Goal: Task Accomplishment & Management: Use online tool/utility

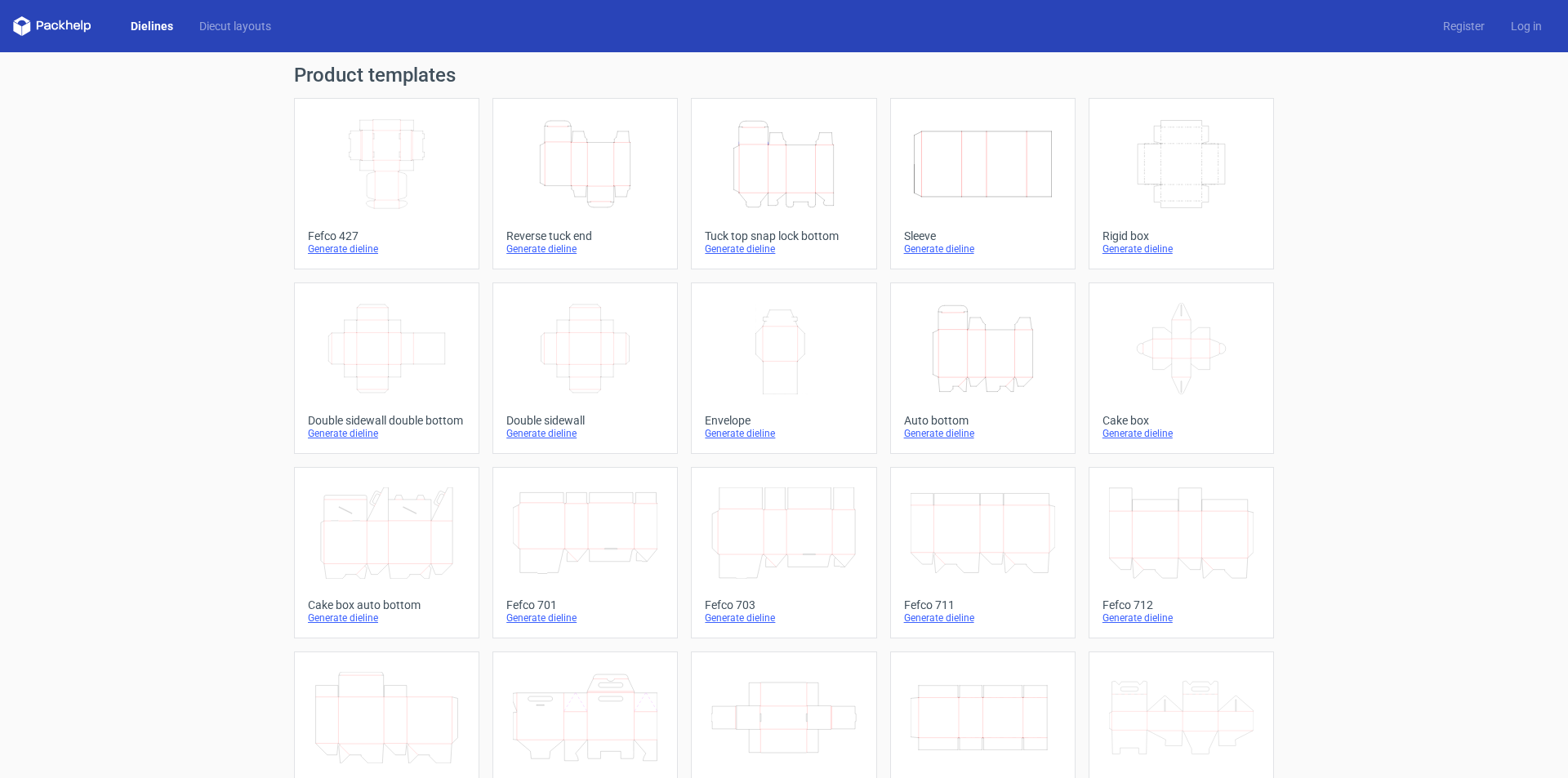
click at [1002, 366] on icon "Height Depth Width" at bounding box center [982, 348] width 145 height 91
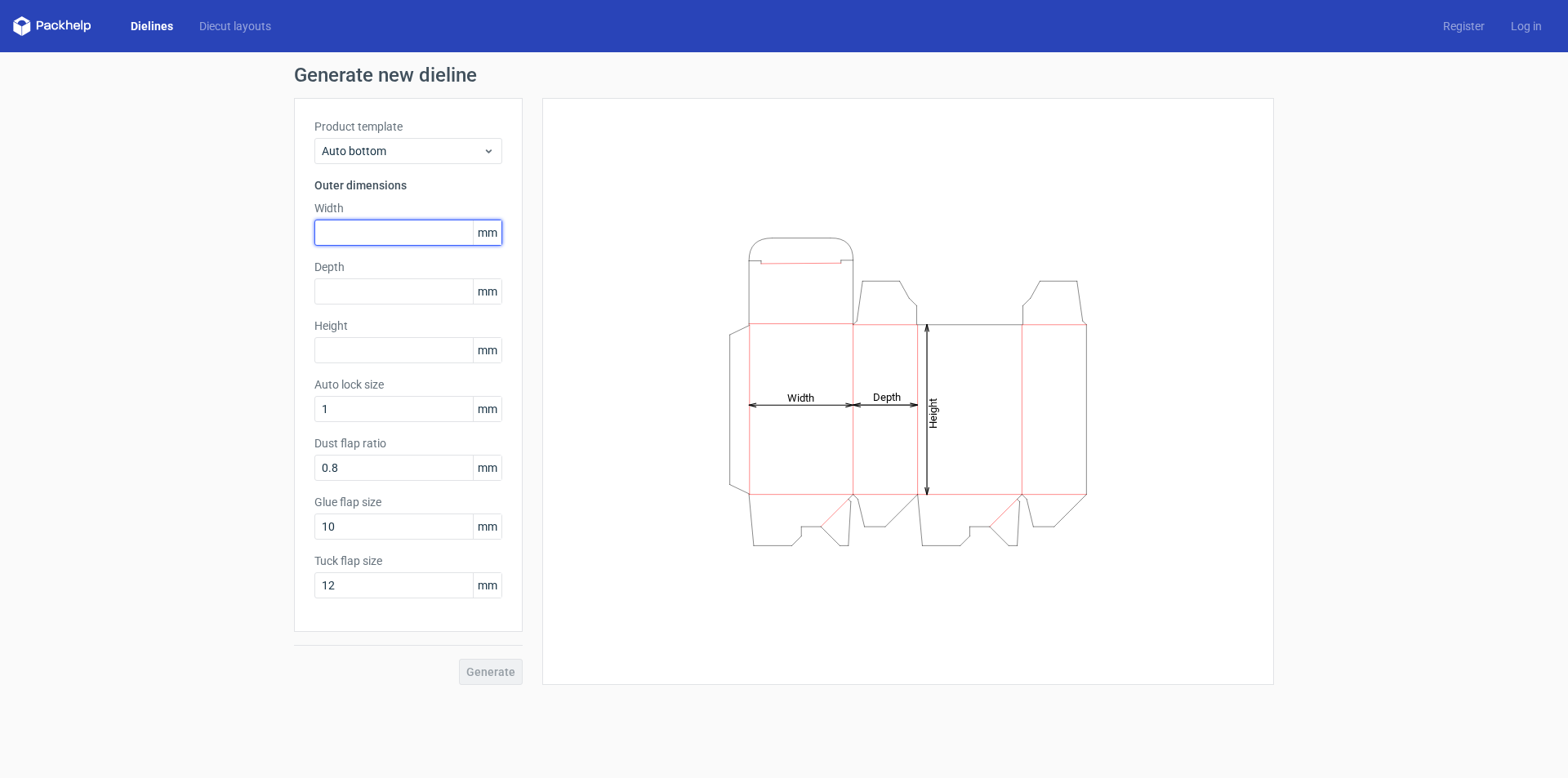
click at [404, 231] on input "text" at bounding box center [408, 232] width 188 height 26
type input "100"
click at [396, 286] on input "text" at bounding box center [408, 291] width 188 height 26
drag, startPoint x: 348, startPoint y: 292, endPoint x: 310, endPoint y: 288, distance: 38.2
click at [310, 288] on div "Product template Auto bottom Outer dimensions Width 100 mm Depth 40 mm Height m…" at bounding box center [408, 365] width 228 height 534
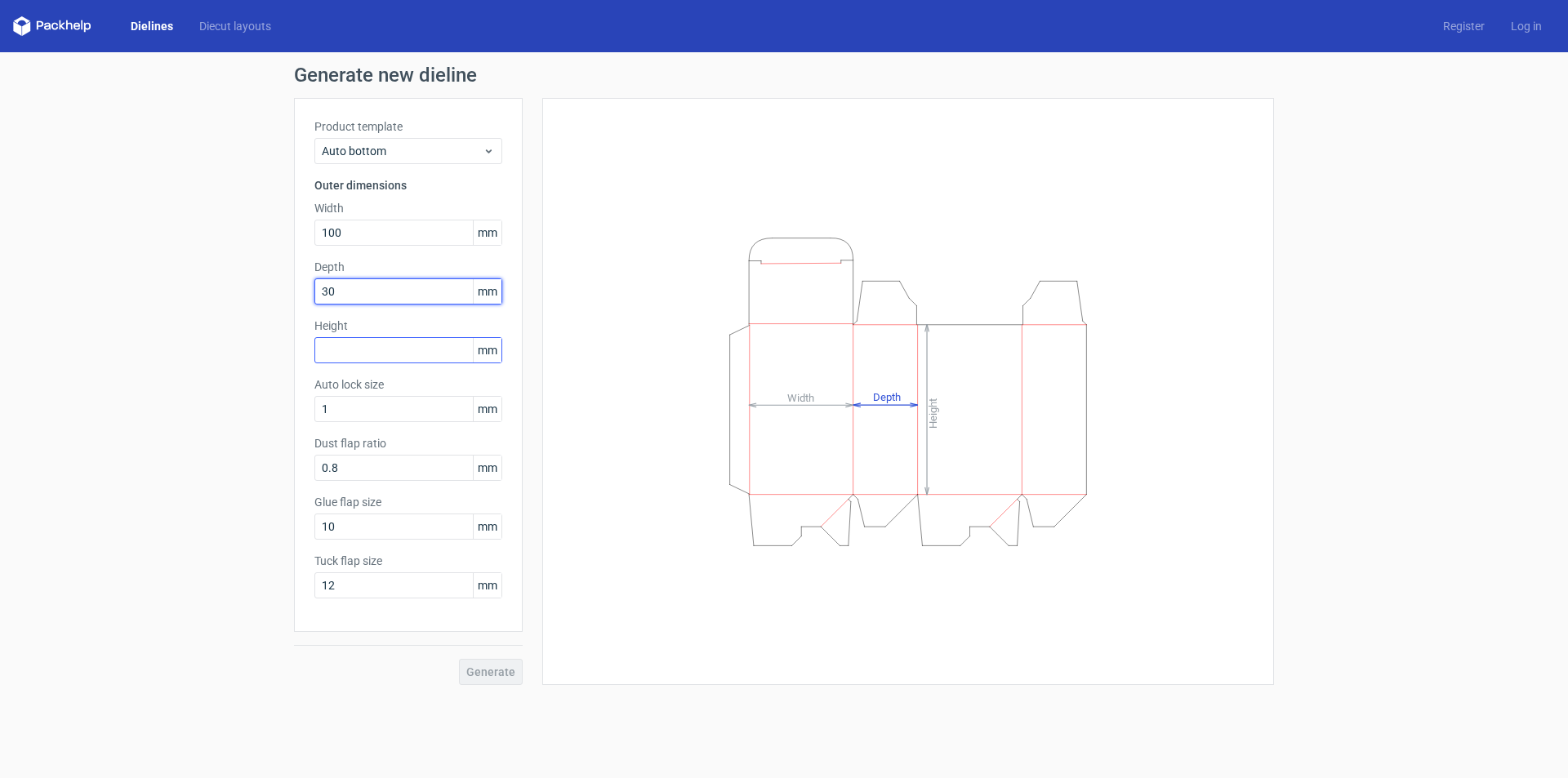
type input "30"
click at [328, 347] on input "text" at bounding box center [408, 350] width 188 height 26
type input "150"
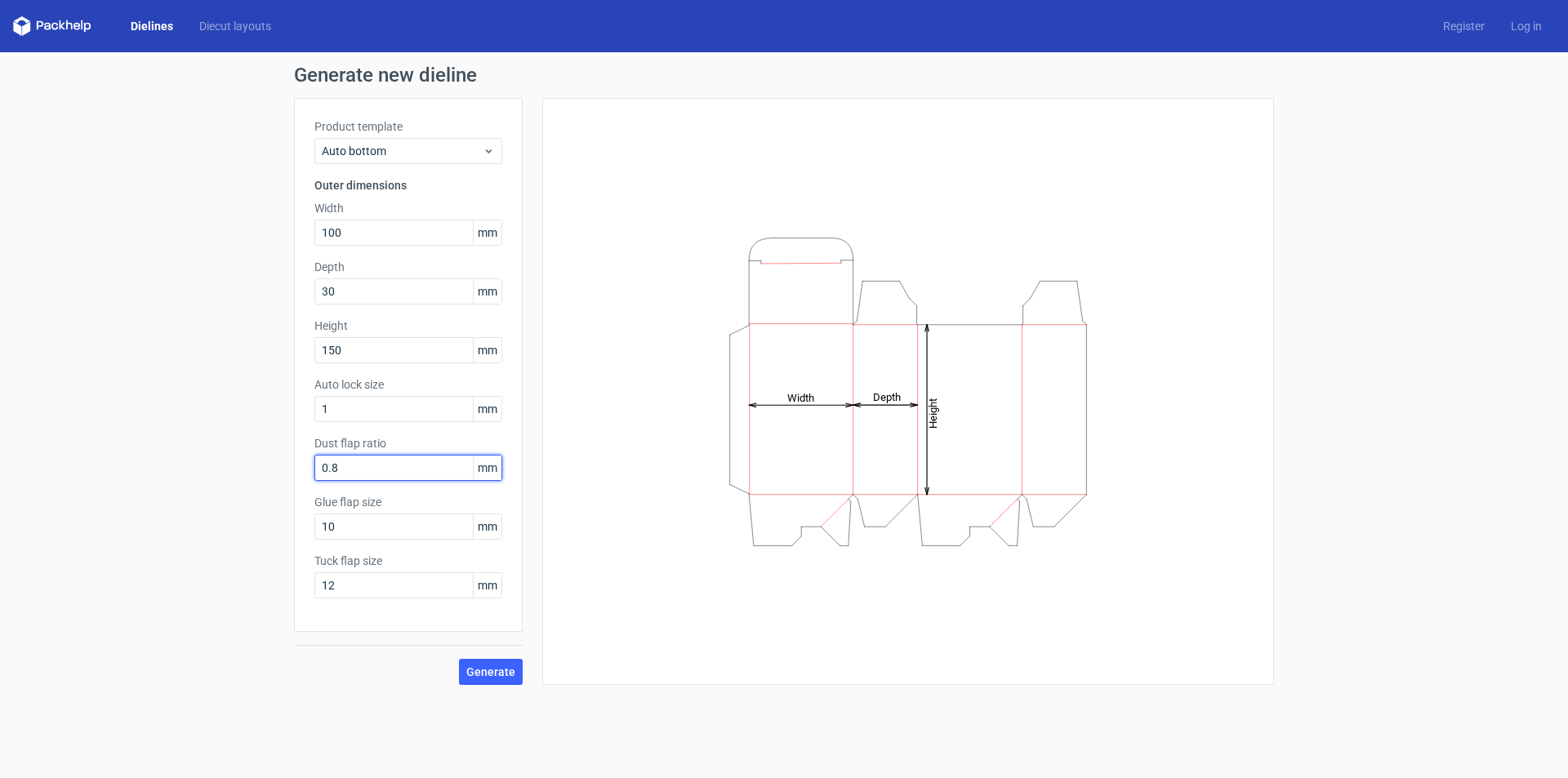
drag, startPoint x: 354, startPoint y: 470, endPoint x: 252, endPoint y: 471, distance: 102.0
click at [253, 471] on div "Generate new dieline Product template Auto bottom Outer dimensions Width 100 mm…" at bounding box center [784, 375] width 1568 height 645
click at [377, 412] on input "1" at bounding box center [408, 409] width 188 height 26
drag, startPoint x: 377, startPoint y: 412, endPoint x: 255, endPoint y: 403, distance: 122.3
click at [255, 403] on div "Generate new dieline Product template Auto bottom Outer dimensions Width 100 mm…" at bounding box center [784, 375] width 1568 height 645
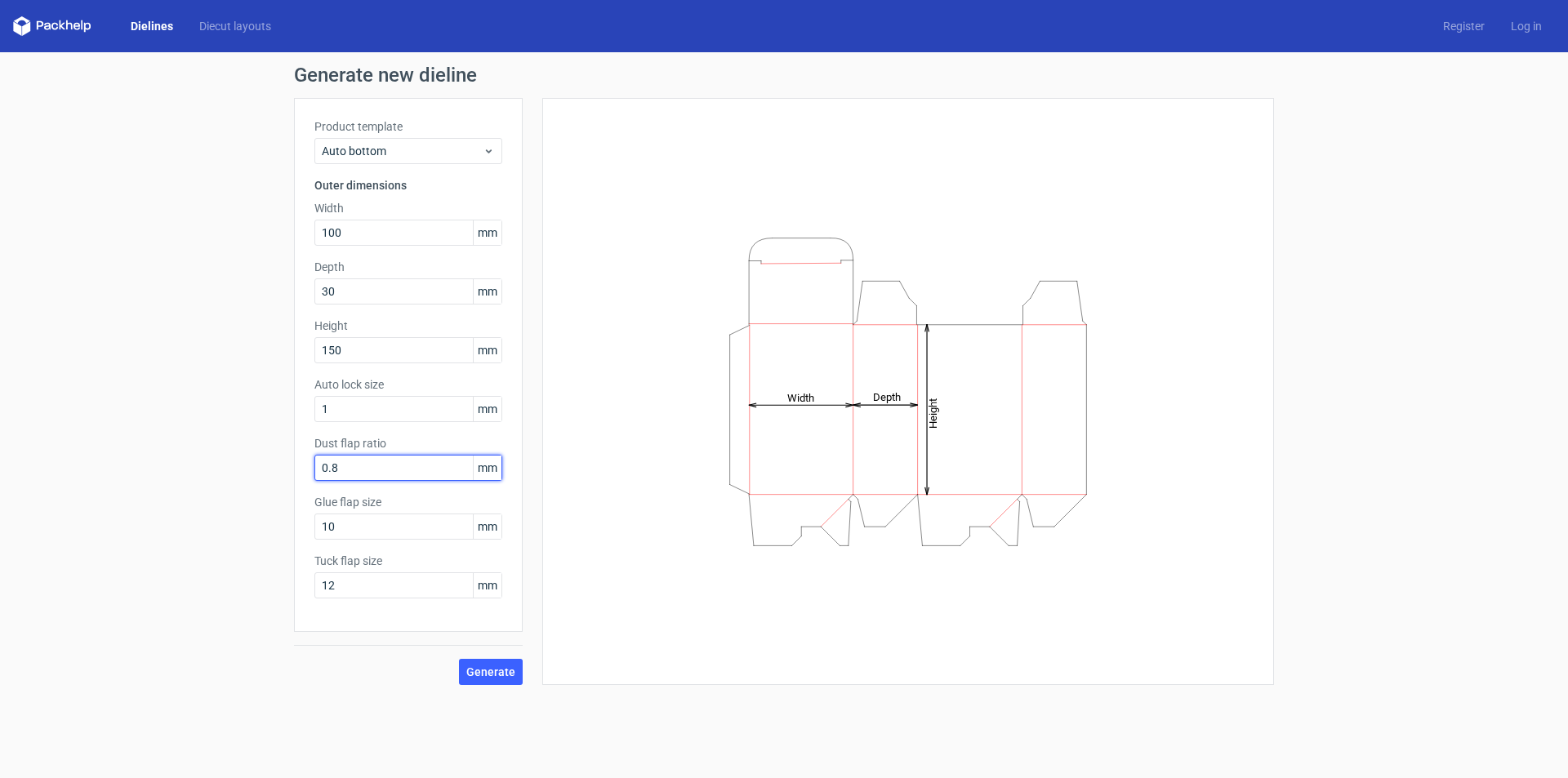
drag, startPoint x: 380, startPoint y: 474, endPoint x: 233, endPoint y: 465, distance: 147.3
click at [233, 465] on div "Generate new dieline Product template Auto bottom Outer dimensions Width 100 mm…" at bounding box center [784, 375] width 1568 height 645
type input "15"
drag, startPoint x: 367, startPoint y: 528, endPoint x: 244, endPoint y: 528, distance: 123.0
click at [246, 528] on div "Generate new dieline Product template Auto bottom Outer dimensions Width 100 mm…" at bounding box center [784, 375] width 1568 height 645
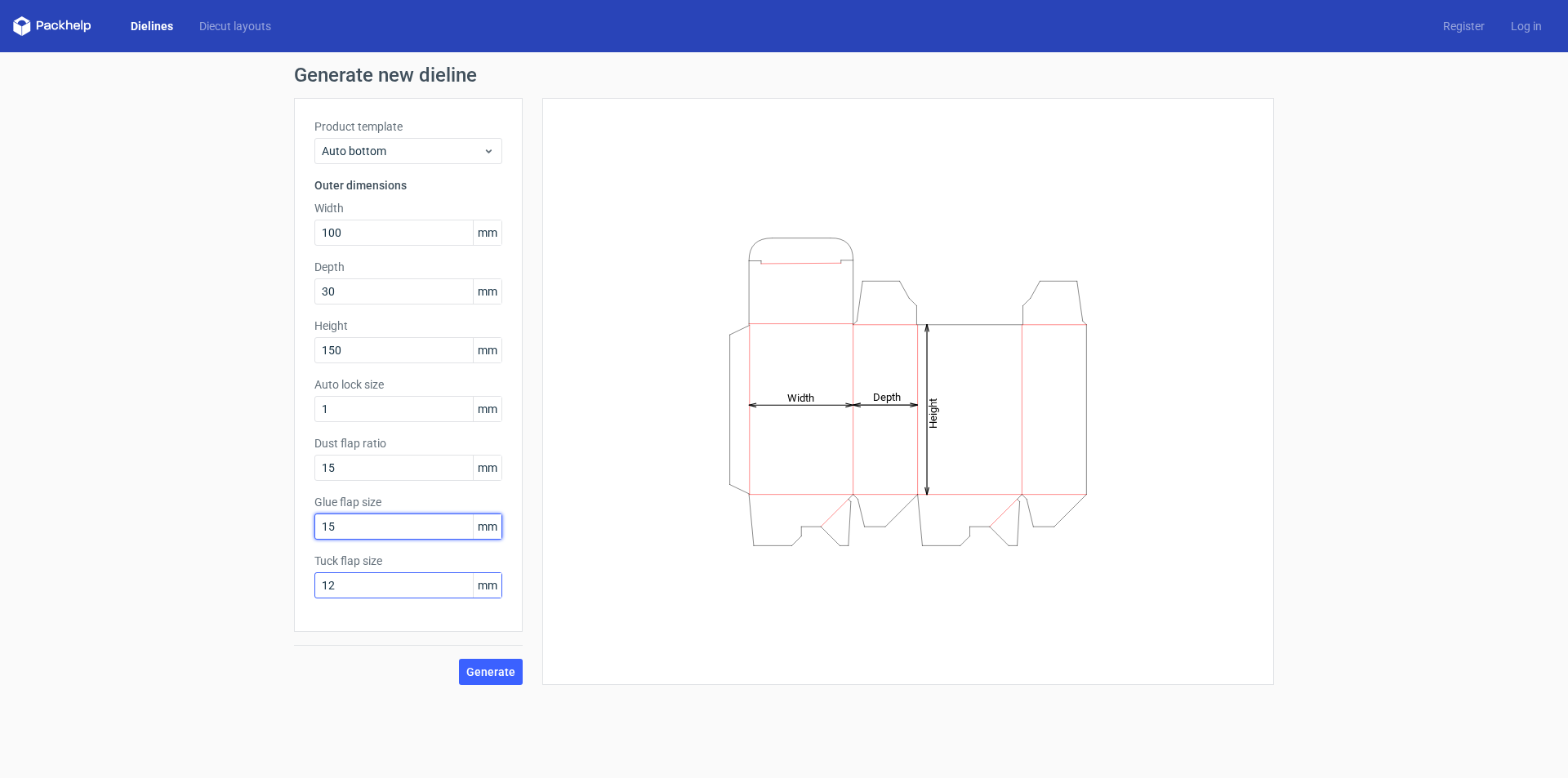
type input "15"
drag, startPoint x: 353, startPoint y: 586, endPoint x: 179, endPoint y: 574, distance: 174.4
click at [180, 574] on div "Generate new dieline Product template Auto bottom Outer dimensions Width 100 mm…" at bounding box center [784, 375] width 1568 height 645
click at [502, 673] on span "Generate" at bounding box center [490, 671] width 49 height 11
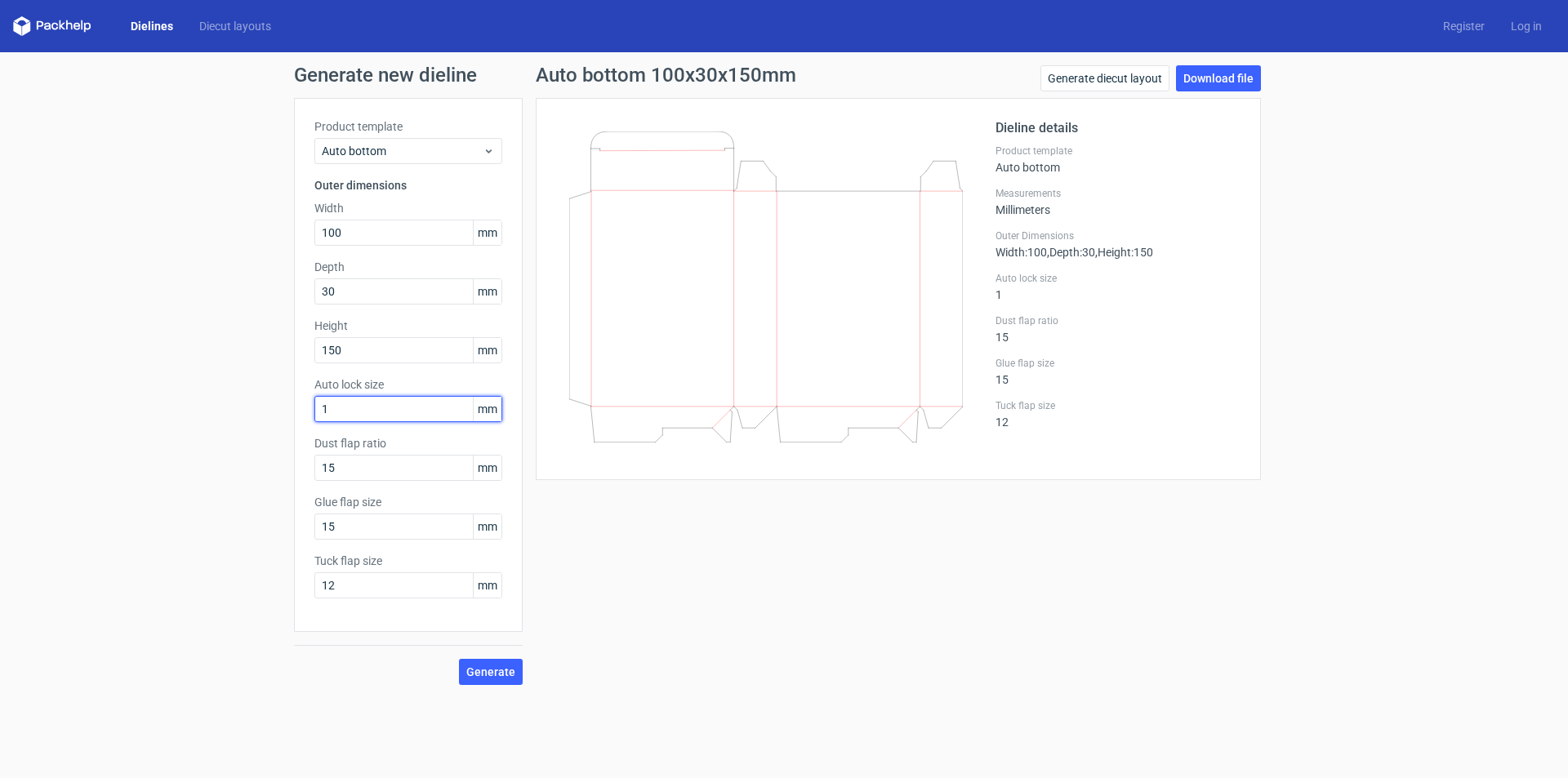
drag, startPoint x: 353, startPoint y: 408, endPoint x: 267, endPoint y: 409, distance: 86.0
click at [269, 408] on div "Generate new dieline Product template Auto bottom Outer dimensions Width 100 mm…" at bounding box center [784, 375] width 1568 height 645
click at [500, 672] on span "Generate" at bounding box center [490, 671] width 49 height 11
drag, startPoint x: 343, startPoint y: 407, endPoint x: 287, endPoint y: 405, distance: 56.0
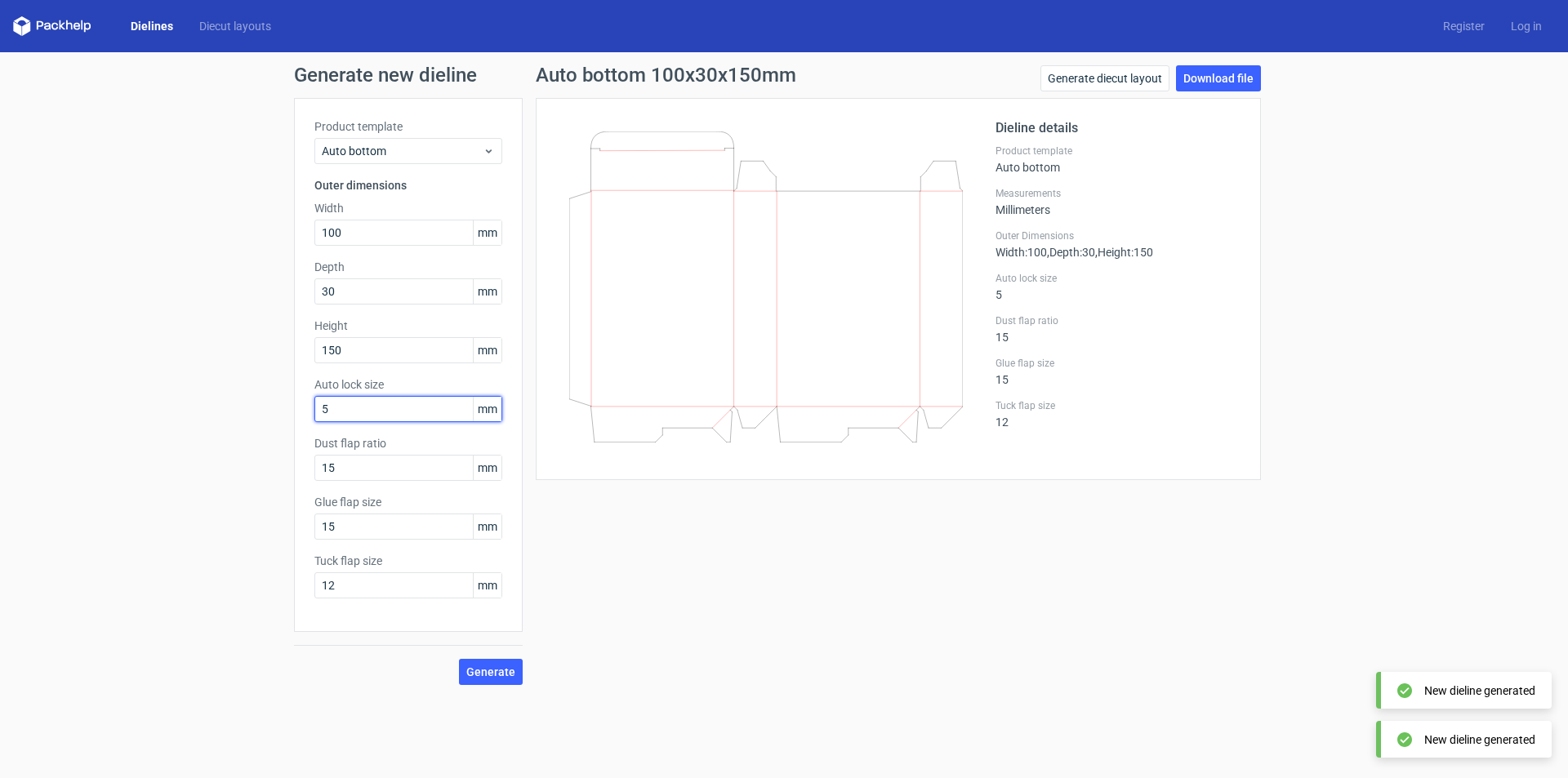
click at [287, 405] on div "Generate new dieline Product template Auto bottom Outer dimensions Width 100 mm…" at bounding box center [784, 375] width 1568 height 645
click at [493, 671] on span "Generate" at bounding box center [490, 671] width 49 height 11
drag, startPoint x: 349, startPoint y: 405, endPoint x: 267, endPoint y: 405, distance: 82.0
click at [267, 405] on div "Generate new dieline Product template Auto bottom Outer dimensions Width 100 mm…" at bounding box center [784, 375] width 1568 height 645
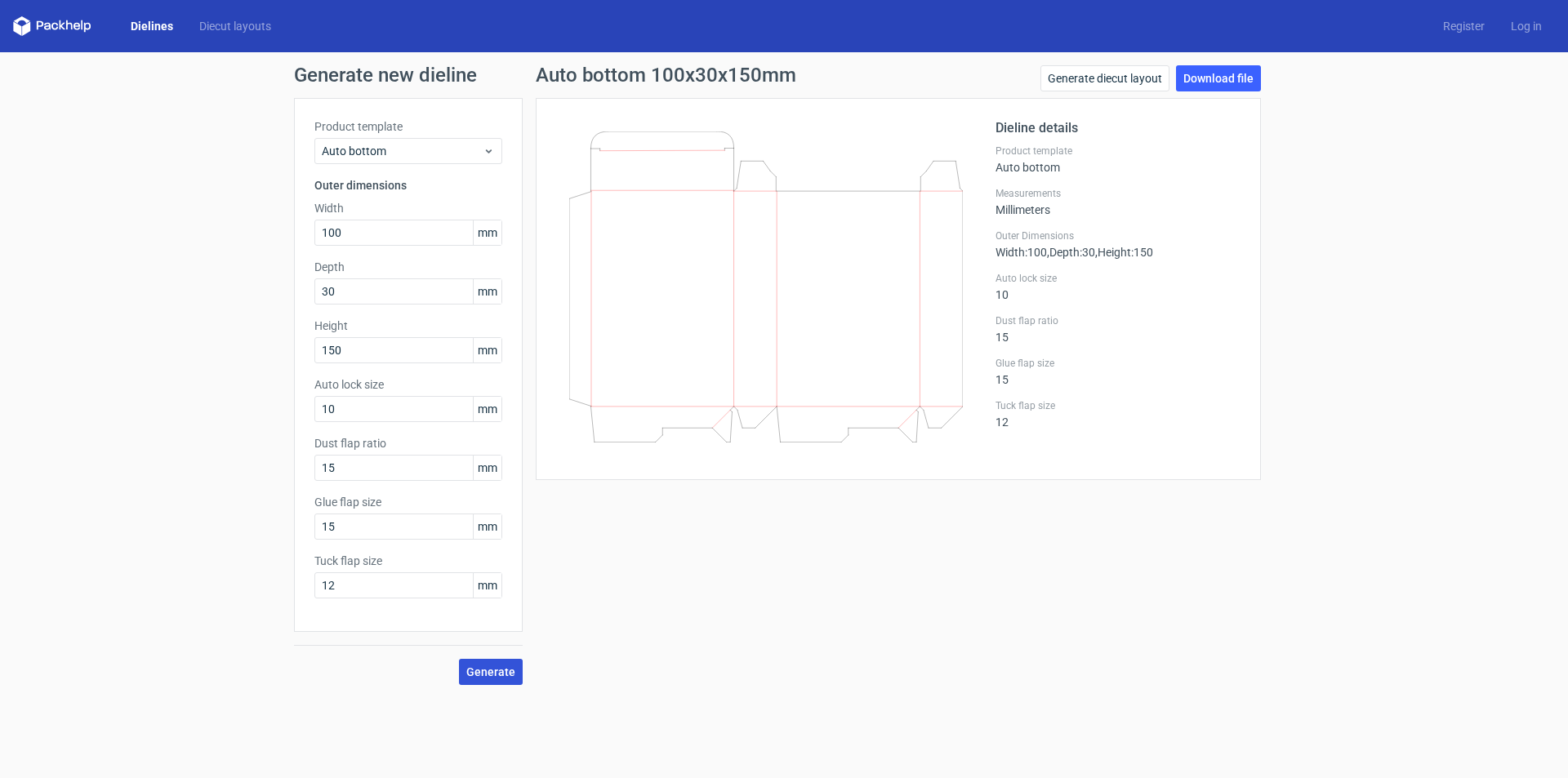
click at [506, 674] on span "Generate" at bounding box center [490, 671] width 49 height 11
drag, startPoint x: 345, startPoint y: 410, endPoint x: 318, endPoint y: 406, distance: 27.3
click at [318, 406] on input "10" at bounding box center [408, 409] width 188 height 26
type input "1"
click at [508, 675] on span "Generate" at bounding box center [490, 671] width 49 height 11
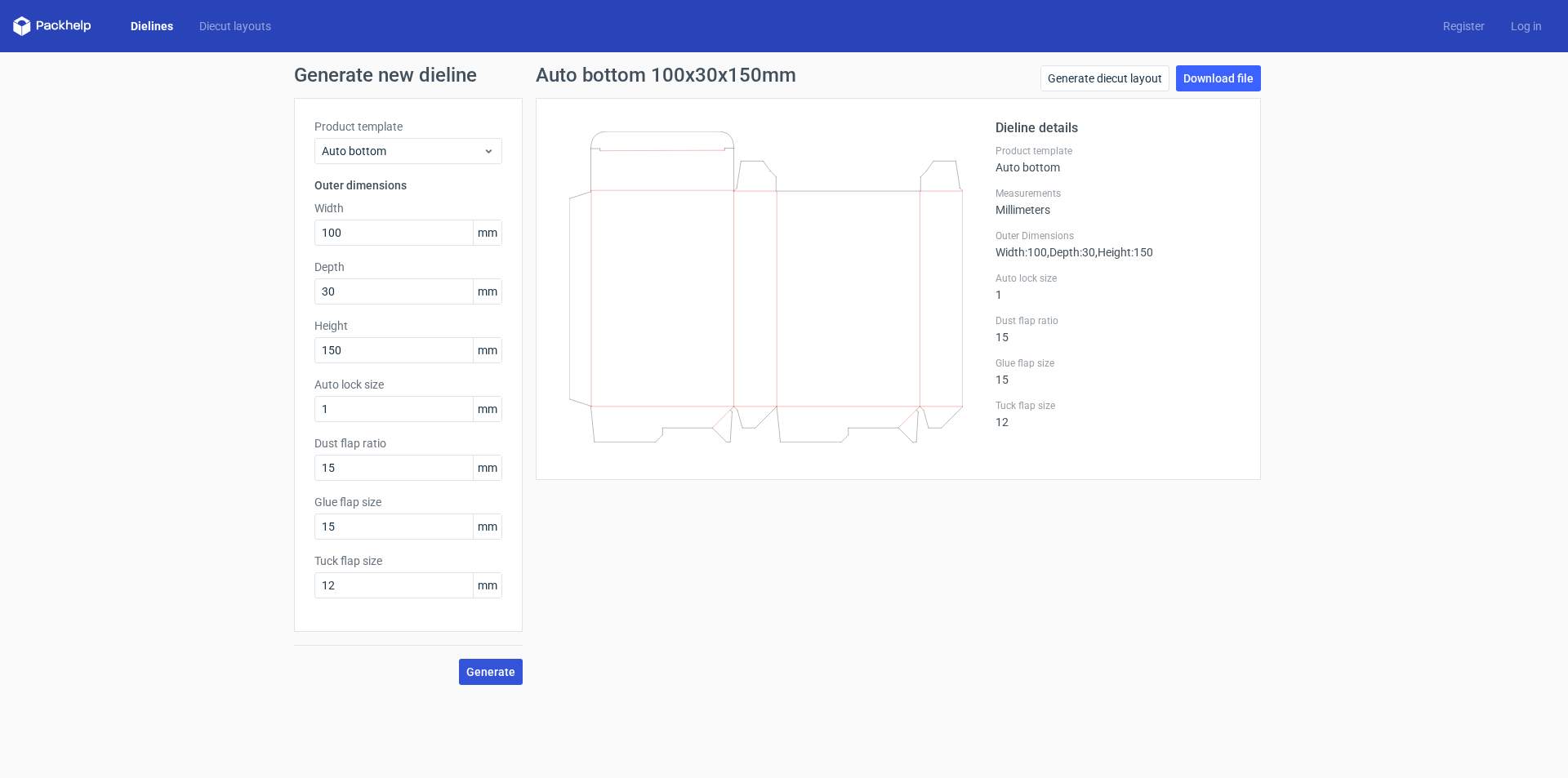
click at [502, 675] on span "Generate" at bounding box center [490, 671] width 49 height 11
click at [1229, 79] on link "Download file" at bounding box center [1218, 78] width 85 height 26
